Goal: Information Seeking & Learning: Learn about a topic

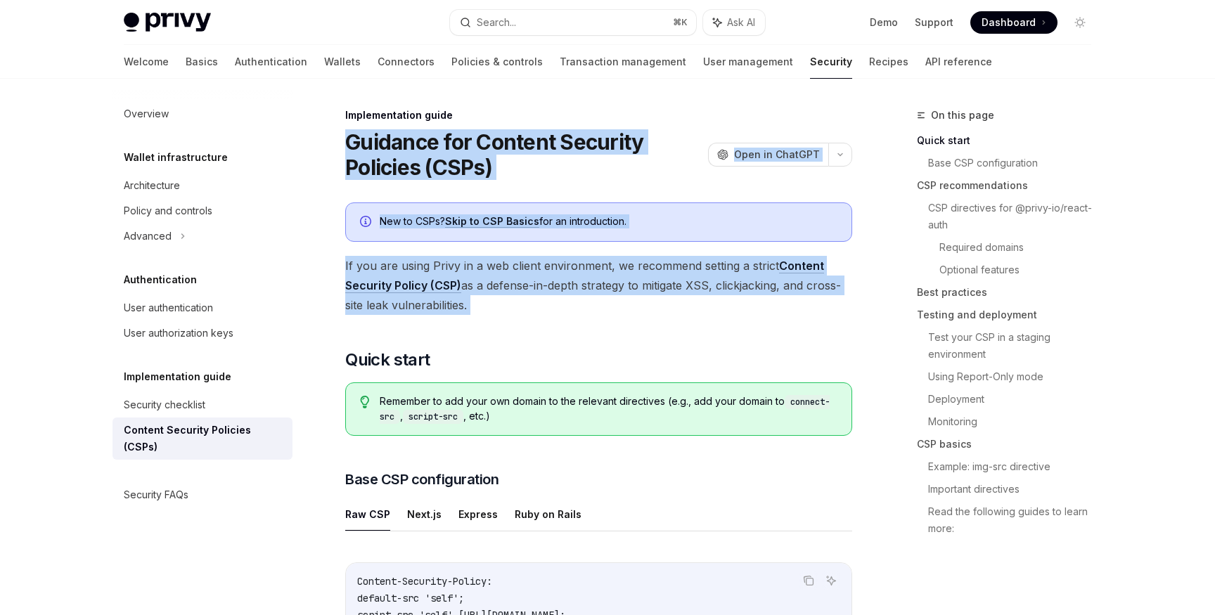
drag, startPoint x: 359, startPoint y: 146, endPoint x: 619, endPoint y: 339, distance: 323.2
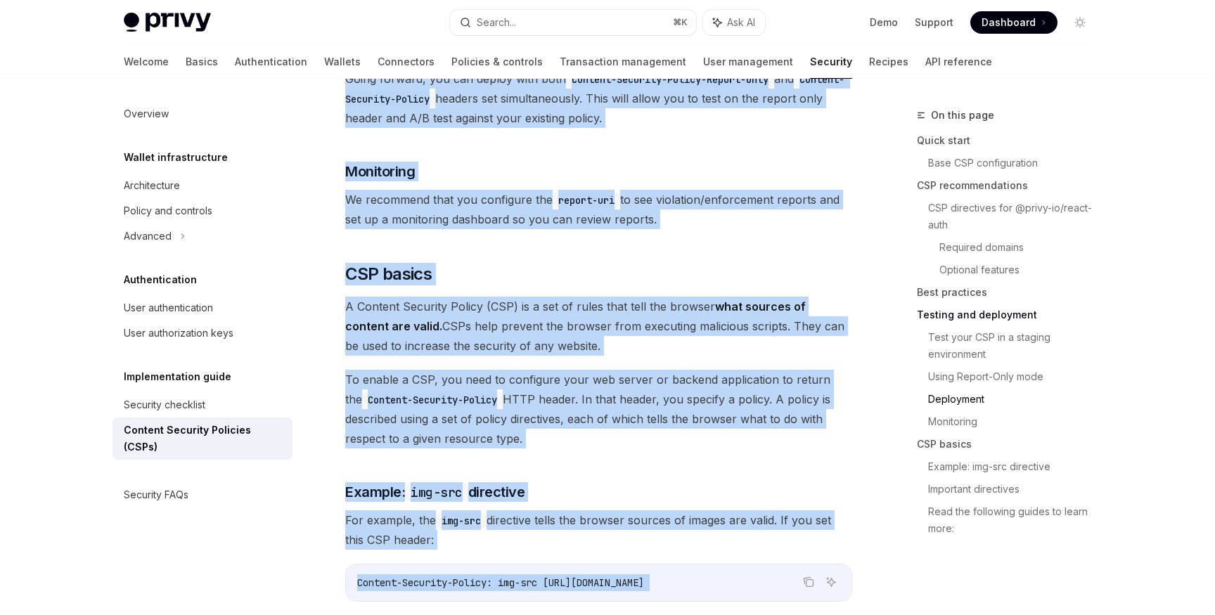
scroll to position [3487, 0]
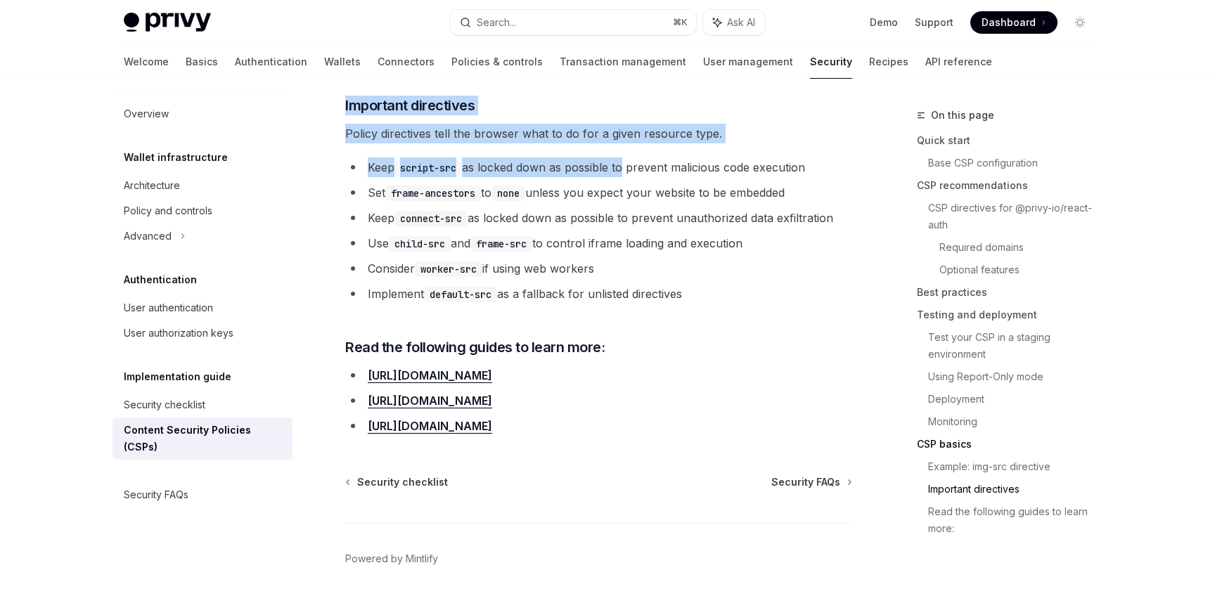
drag, startPoint x: 347, startPoint y: 145, endPoint x: 873, endPoint y: 393, distance: 581.7
copy div "Loremips dol Sitamet Consecte Adipisci (ELIt) SeddOE Temp in UtlaBOR EtdoLO Mag…"
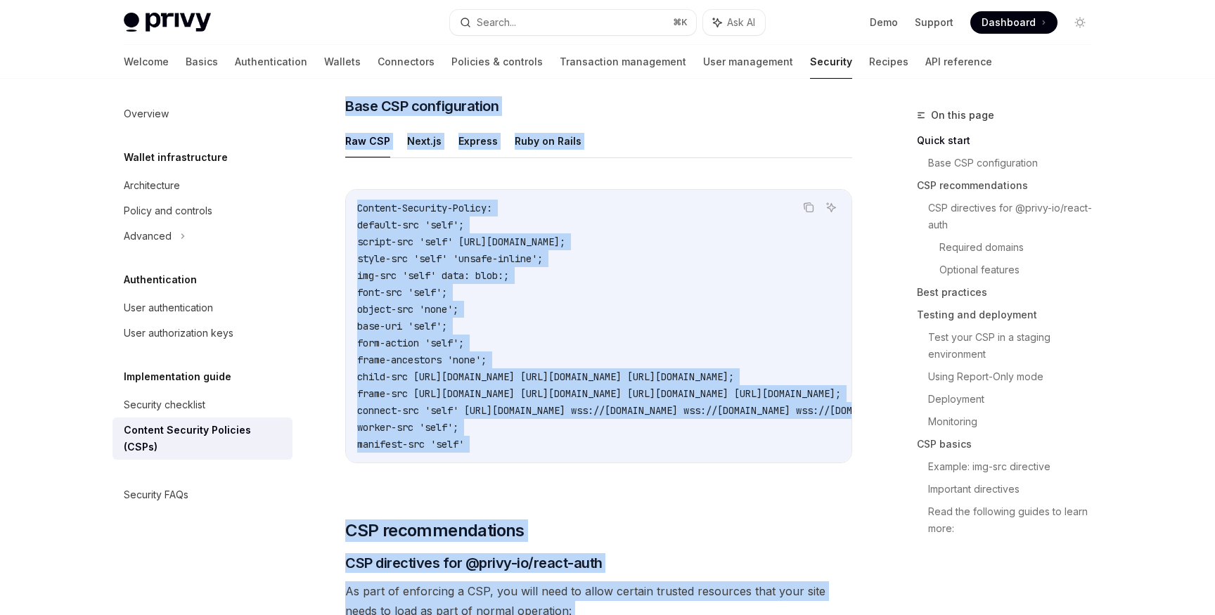
scroll to position [0, 0]
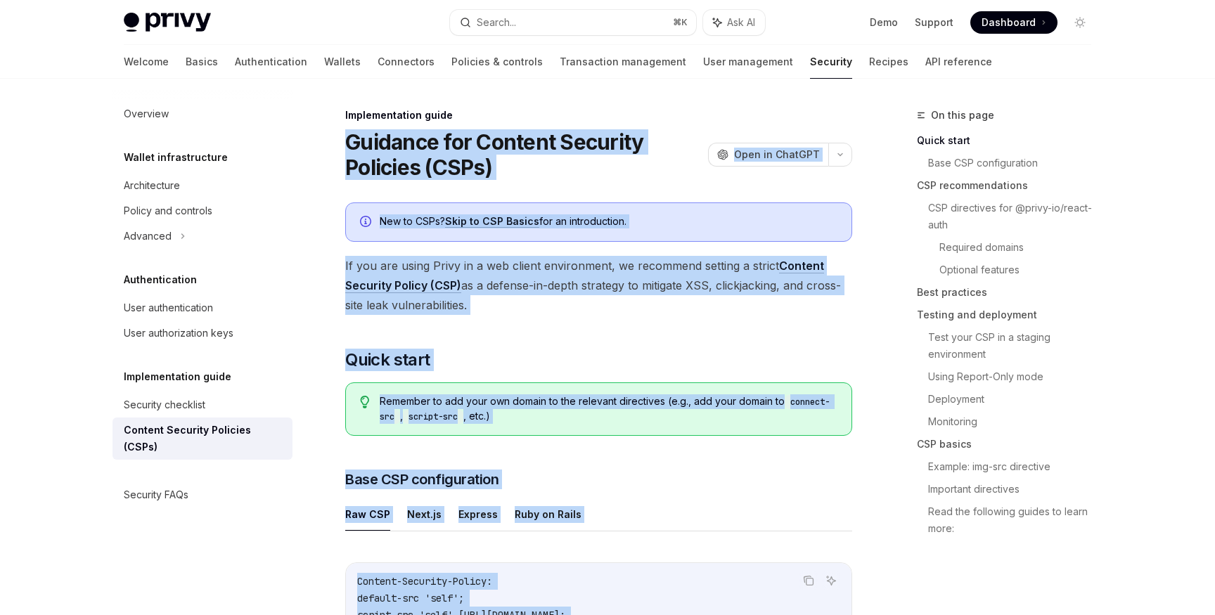
copy div "Loremips dol Sitamet Consecte Adipisci (ELIt) SeddOE Temp in UtlaBOR EtdoLO Mag…"
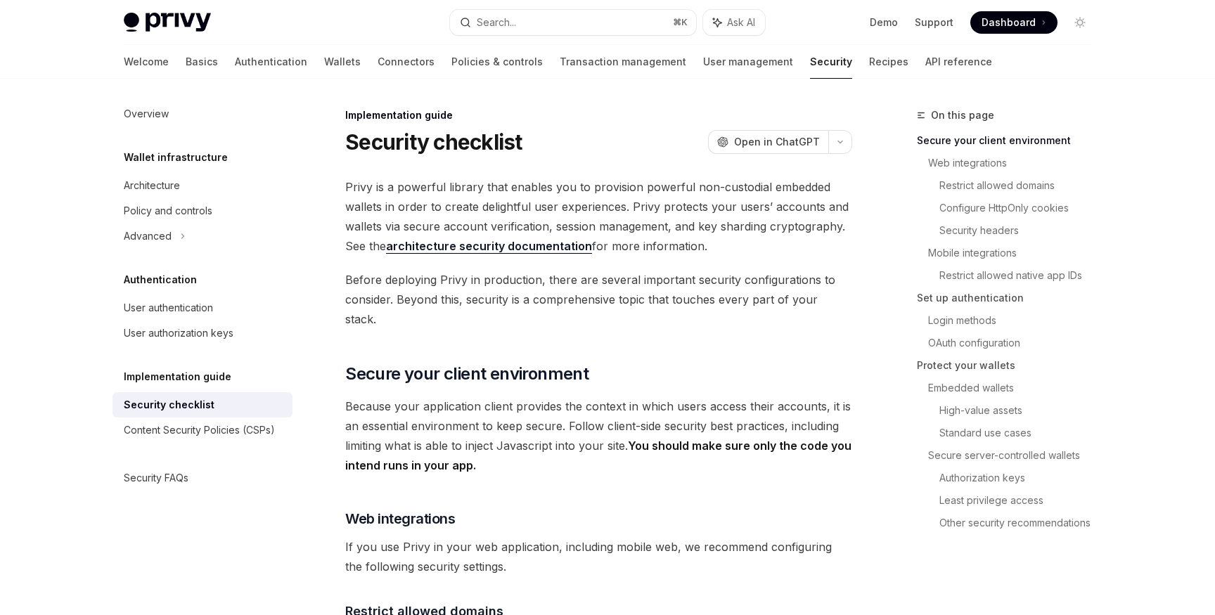
click at [678, 439] on strong "You should make sure only the code you intend runs in your app." at bounding box center [598, 456] width 506 height 34
click at [708, 439] on strong "You should make sure only the code you intend runs in your app." at bounding box center [598, 456] width 506 height 34
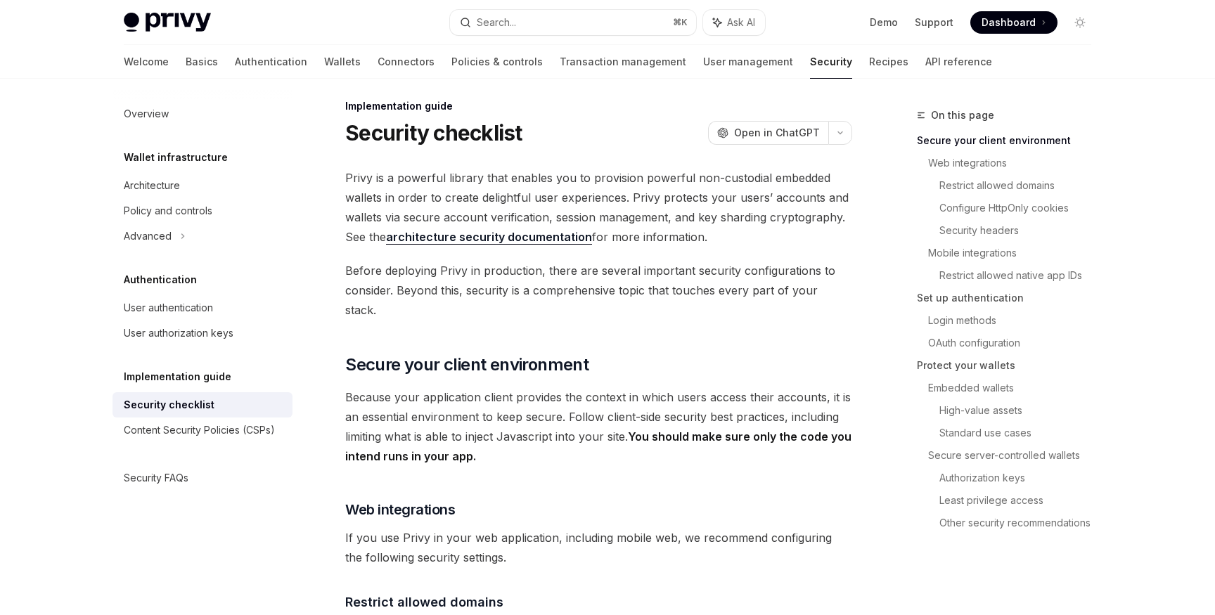
click at [675, 431] on span "Because your application client provides the context in which users access thei…" at bounding box center [598, 426] width 507 height 79
click at [546, 387] on span "Because your application client provides the context in which users access thei…" at bounding box center [598, 426] width 507 height 79
click at [850, 387] on span "Because your application client provides the context in which users access thei…" at bounding box center [598, 426] width 507 height 79
